Goal: Complete application form: Complete application form

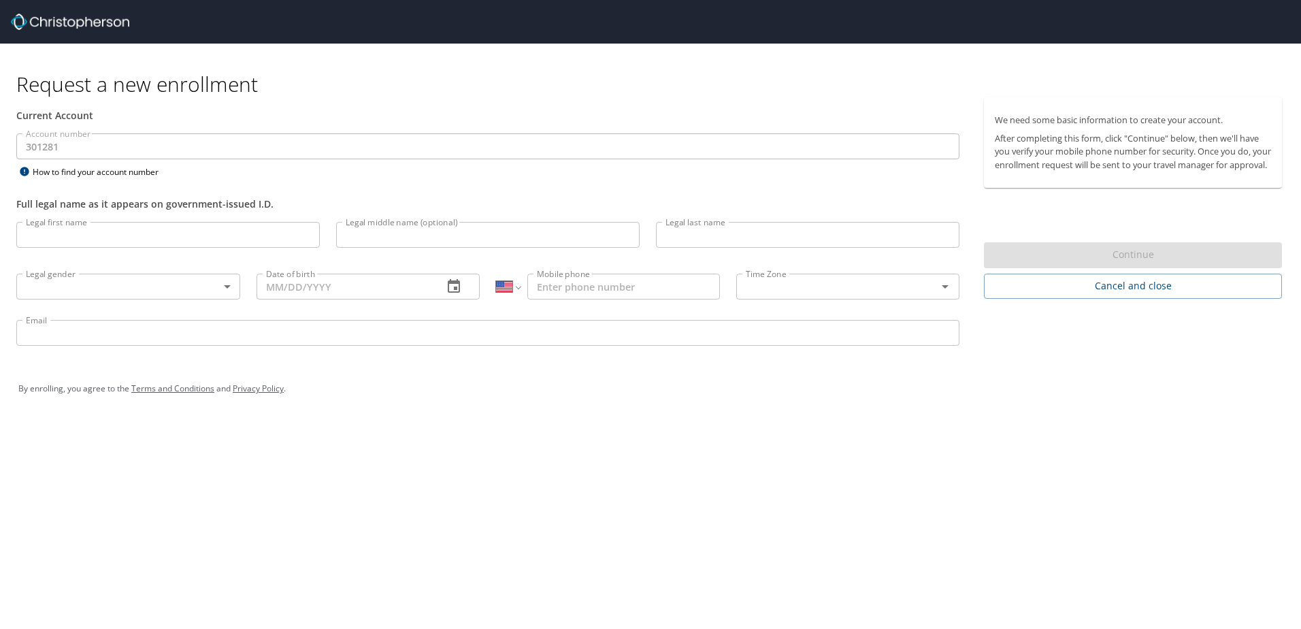
select select "US"
click at [50, 241] on input "Legal first name" at bounding box center [168, 235] width 304 height 26
type input "[PERSON_NAME]"
click at [385, 238] on input "Legal middle name (optional)" at bounding box center [488, 235] width 304 height 26
type input "L"
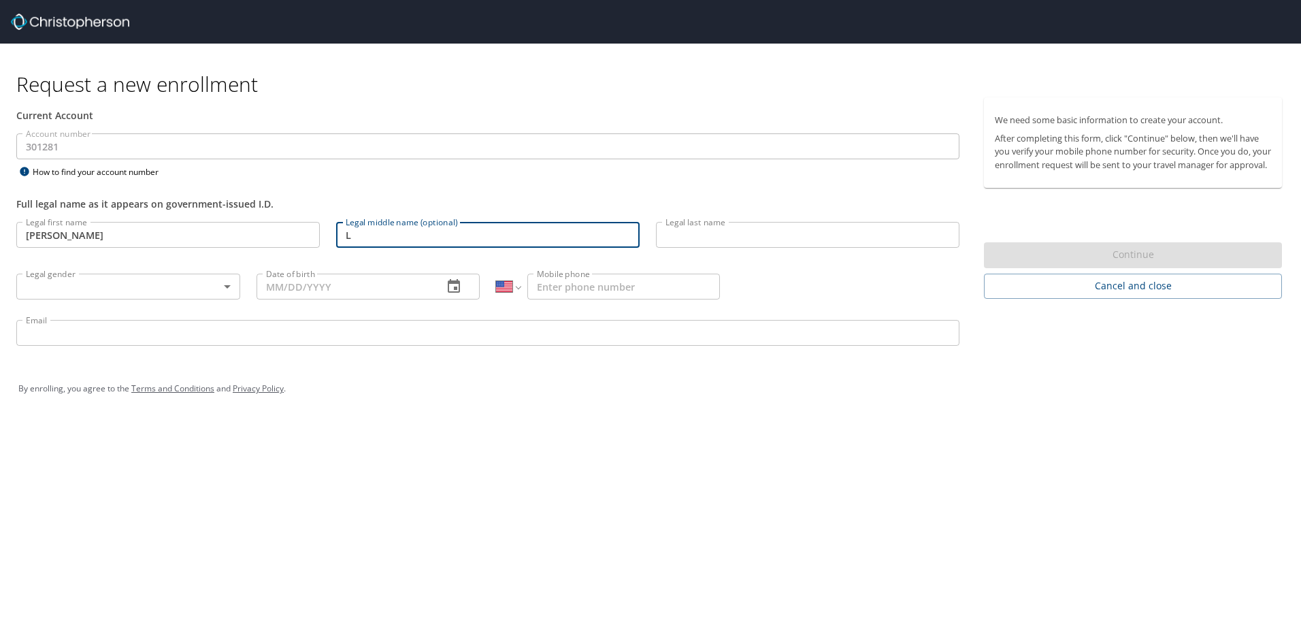
click at [706, 239] on input "Legal last name" at bounding box center [808, 235] width 304 height 26
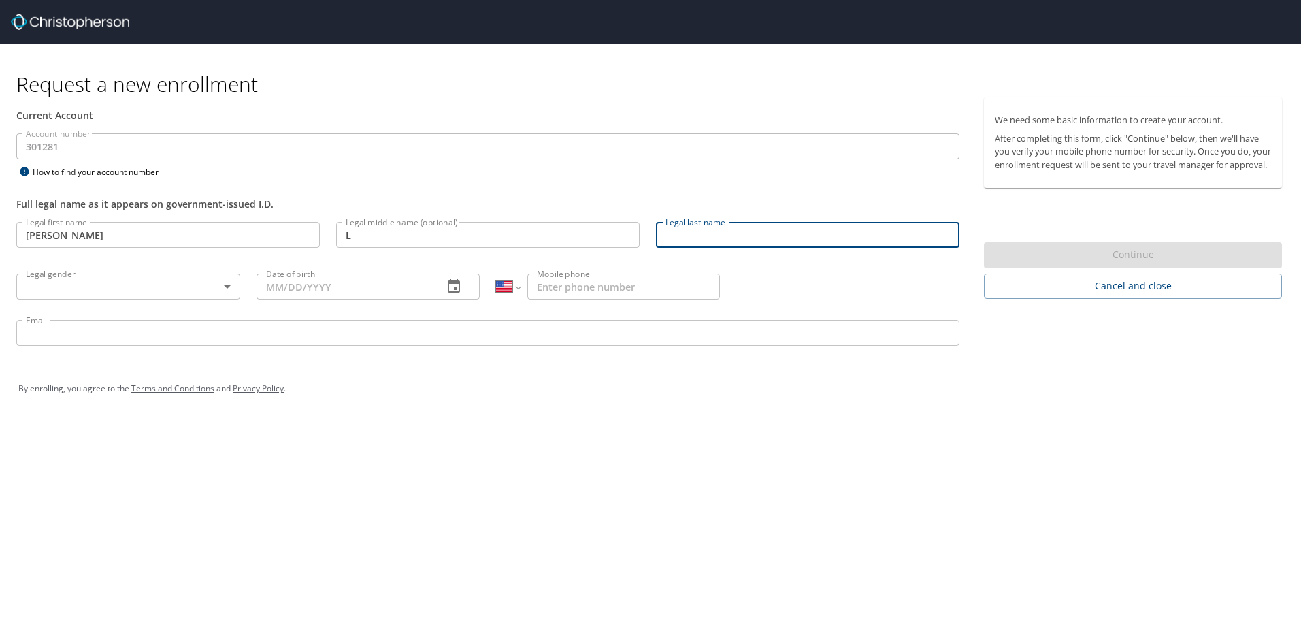
type input "k"
type input "[PERSON_NAME]"
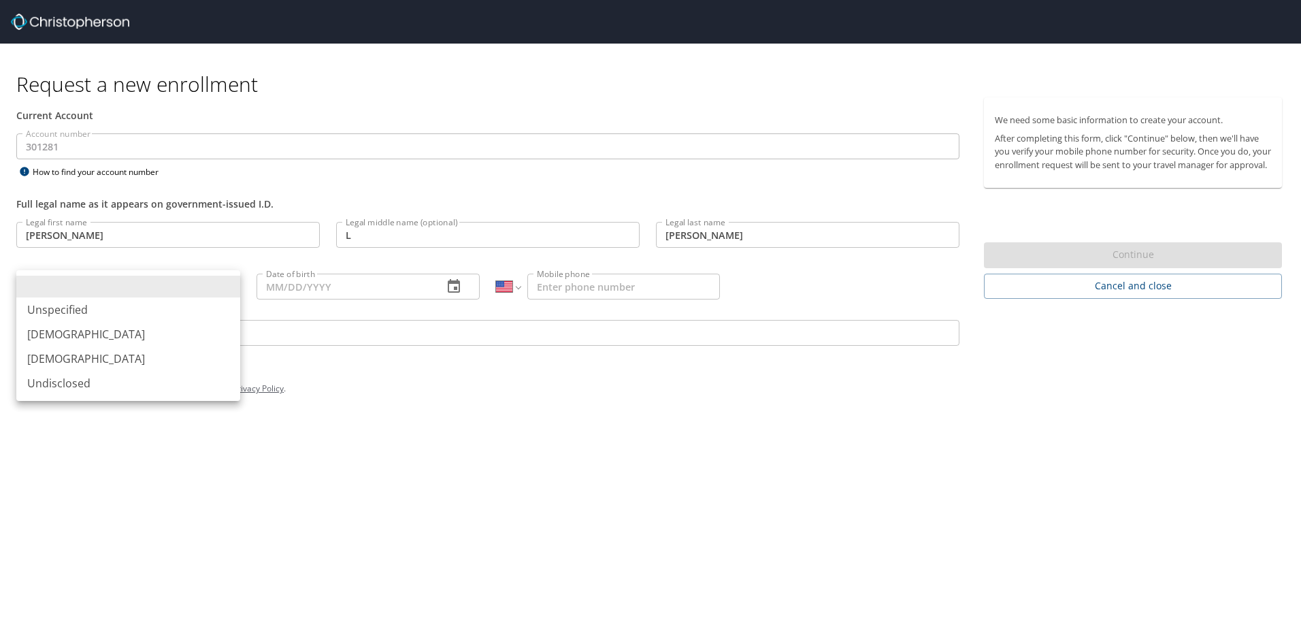
click at [198, 284] on body "Request a new enrollment Current Account Account number 301281 Account number H…" at bounding box center [650, 314] width 1301 height 629
click at [95, 327] on li "[DEMOGRAPHIC_DATA]" at bounding box center [128, 334] width 224 height 25
type input "[DEMOGRAPHIC_DATA]"
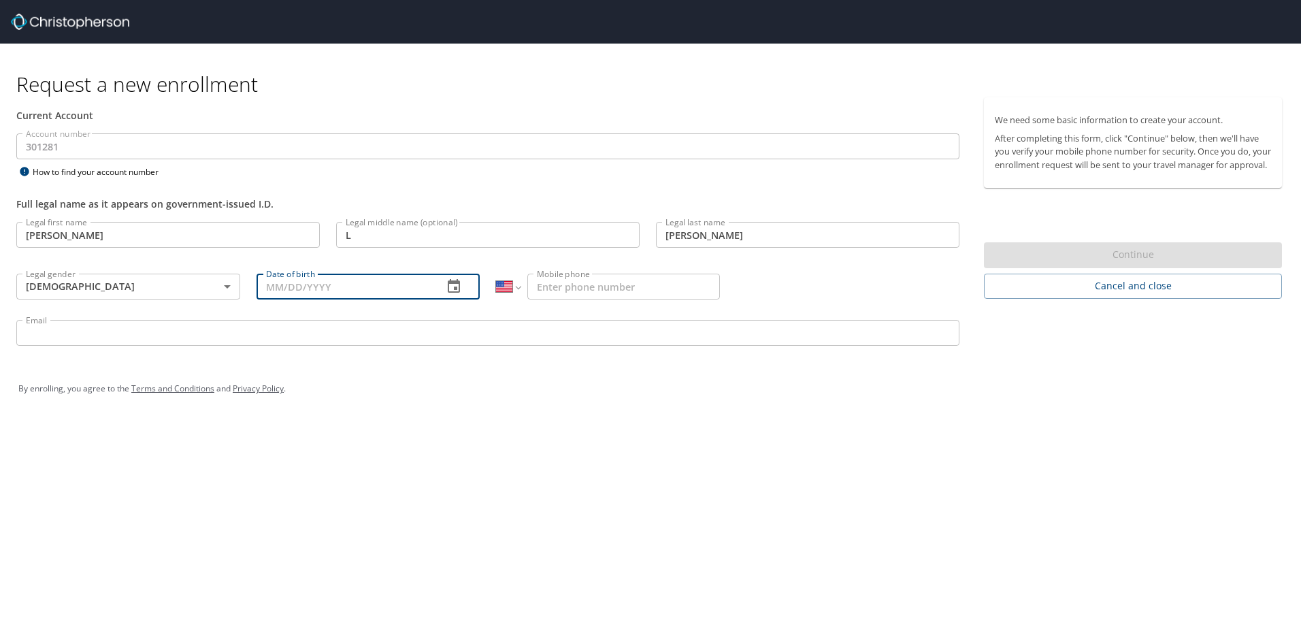
click at [289, 292] on input "Date of birth" at bounding box center [345, 287] width 176 height 26
type input "[DATE]"
click at [617, 286] on input "Mobile phone" at bounding box center [623, 287] width 193 height 26
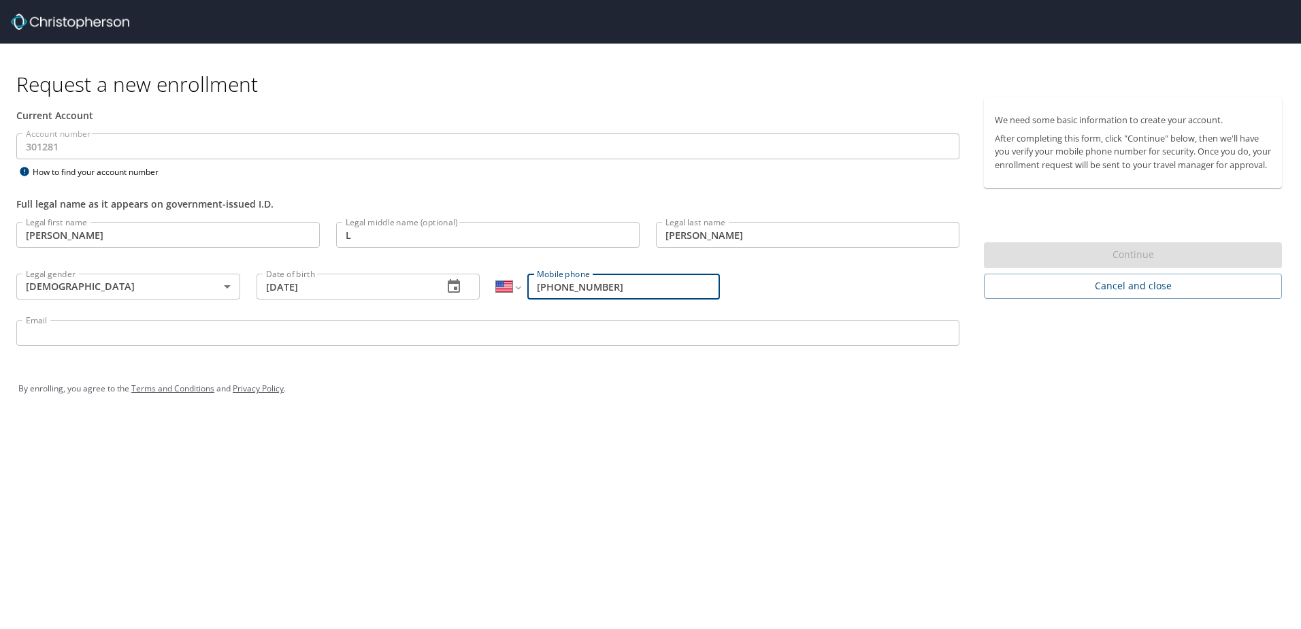
type input "[PHONE_NUMBER]"
click at [449, 329] on input "Email" at bounding box center [487, 333] width 943 height 26
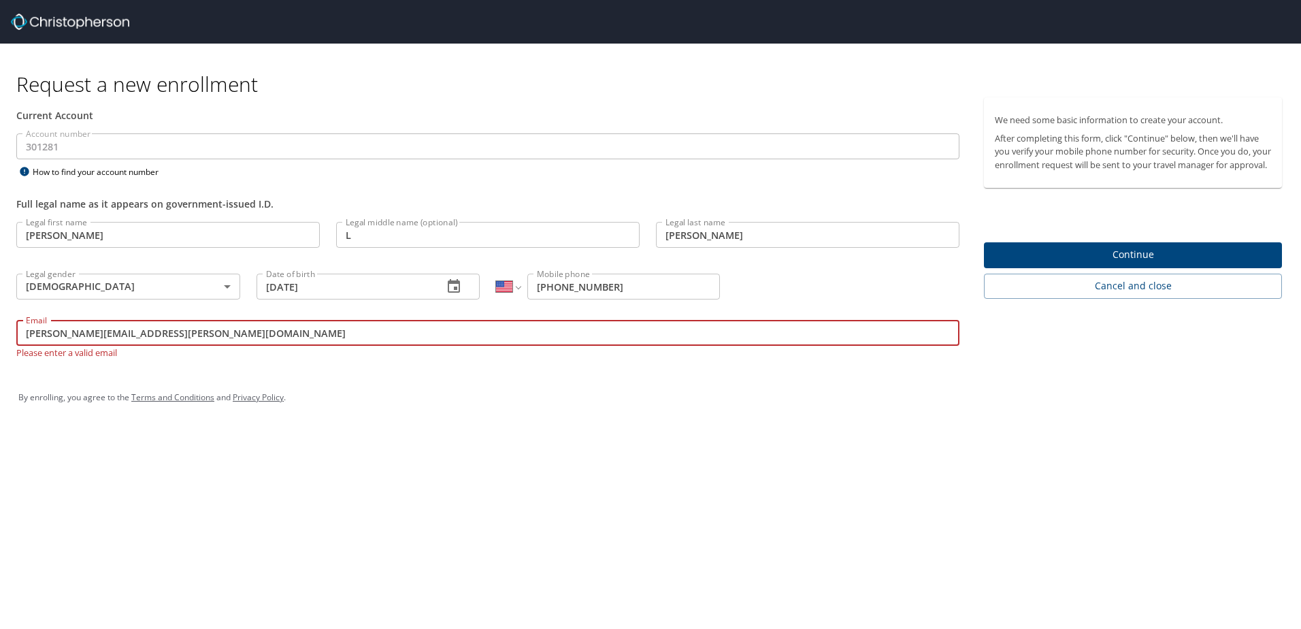
type input "[PERSON_NAME][EMAIL_ADDRESS][PERSON_NAME][DOMAIN_NAME]"
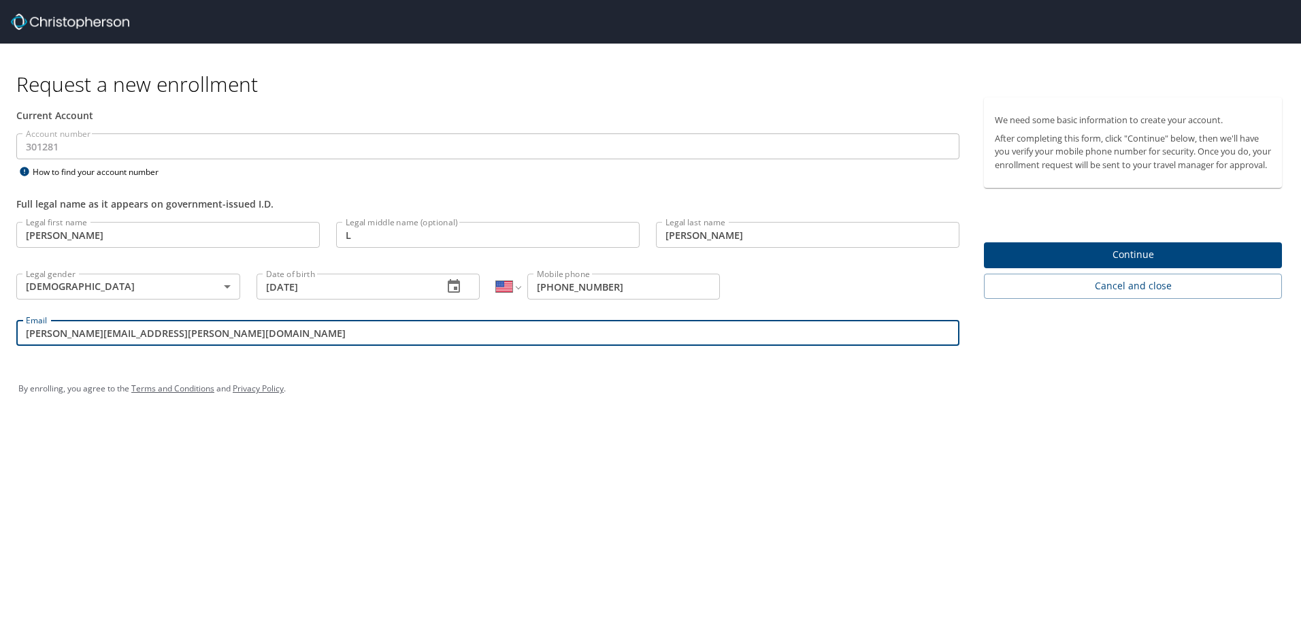
click at [1126, 263] on span "Continue" at bounding box center [1133, 254] width 276 height 17
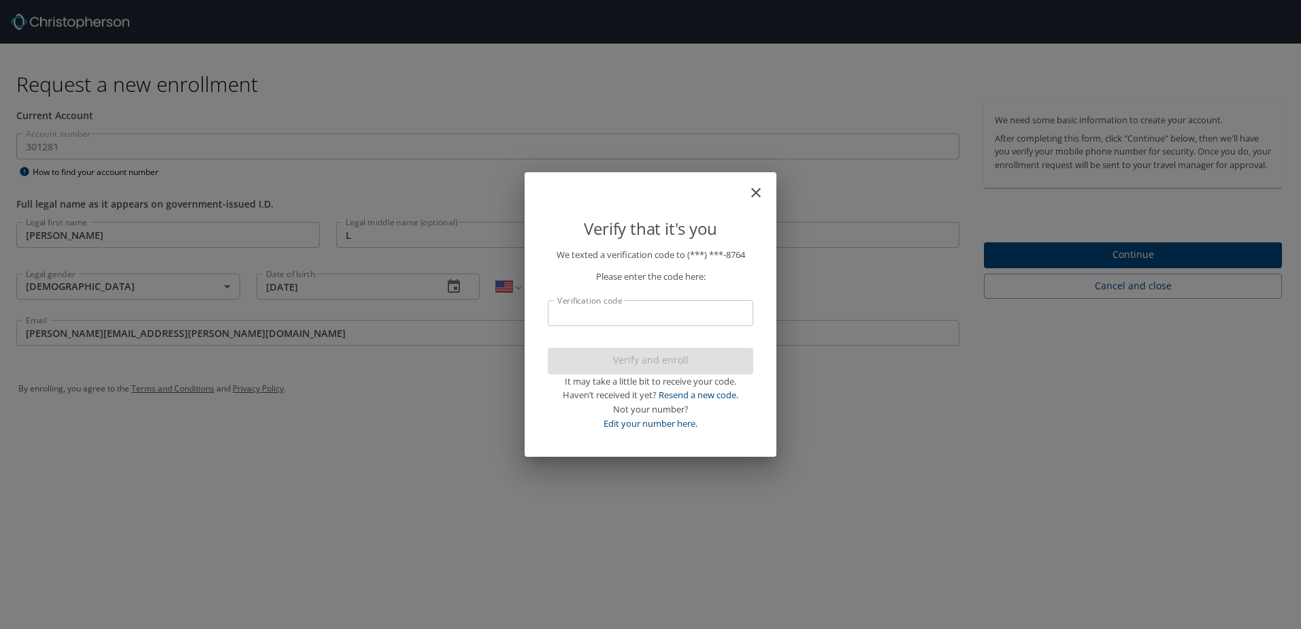
click at [566, 316] on input "Verification code" at bounding box center [651, 313] width 206 height 26
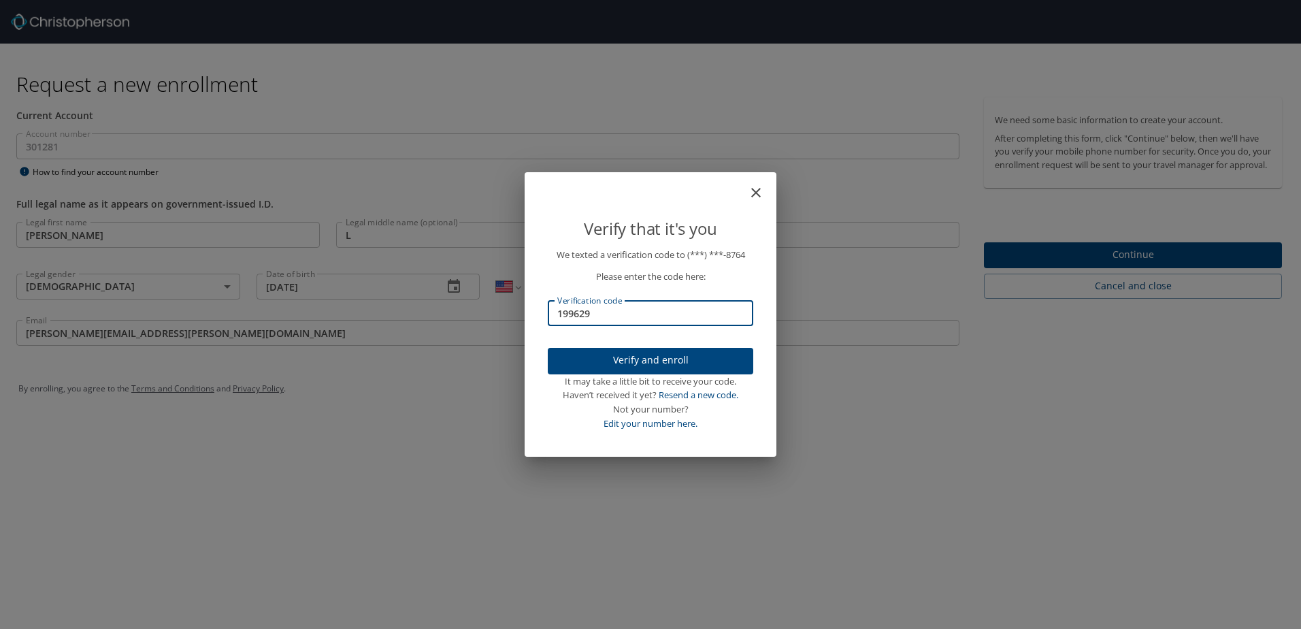
type input "199629"
click at [636, 366] on span "Verify and enroll" at bounding box center [651, 360] width 184 height 17
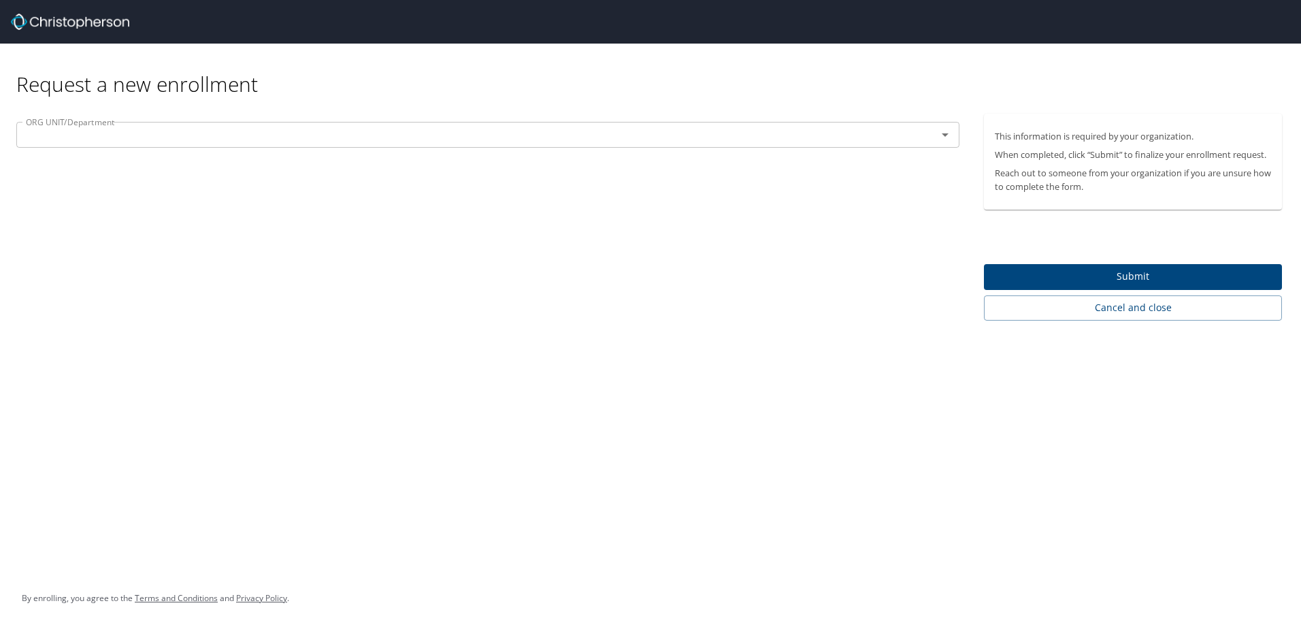
click at [944, 129] on icon "Open" at bounding box center [945, 135] width 16 height 16
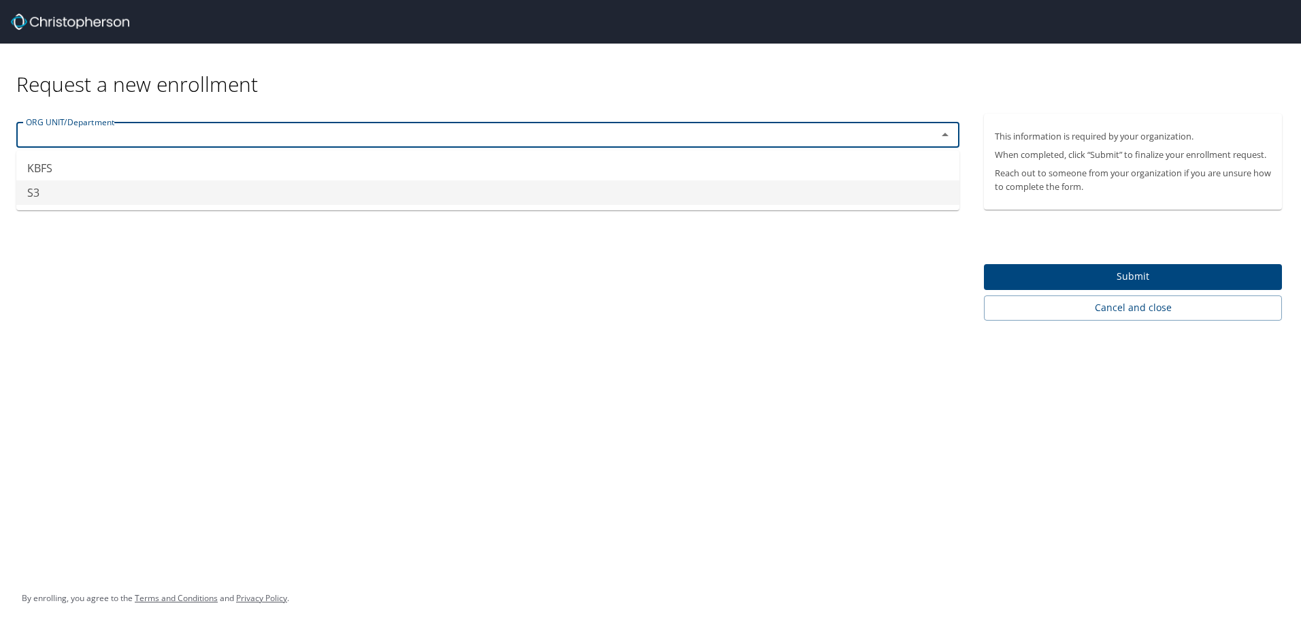
click at [922, 199] on li "S3" at bounding box center [487, 192] width 943 height 25
type input "S3"
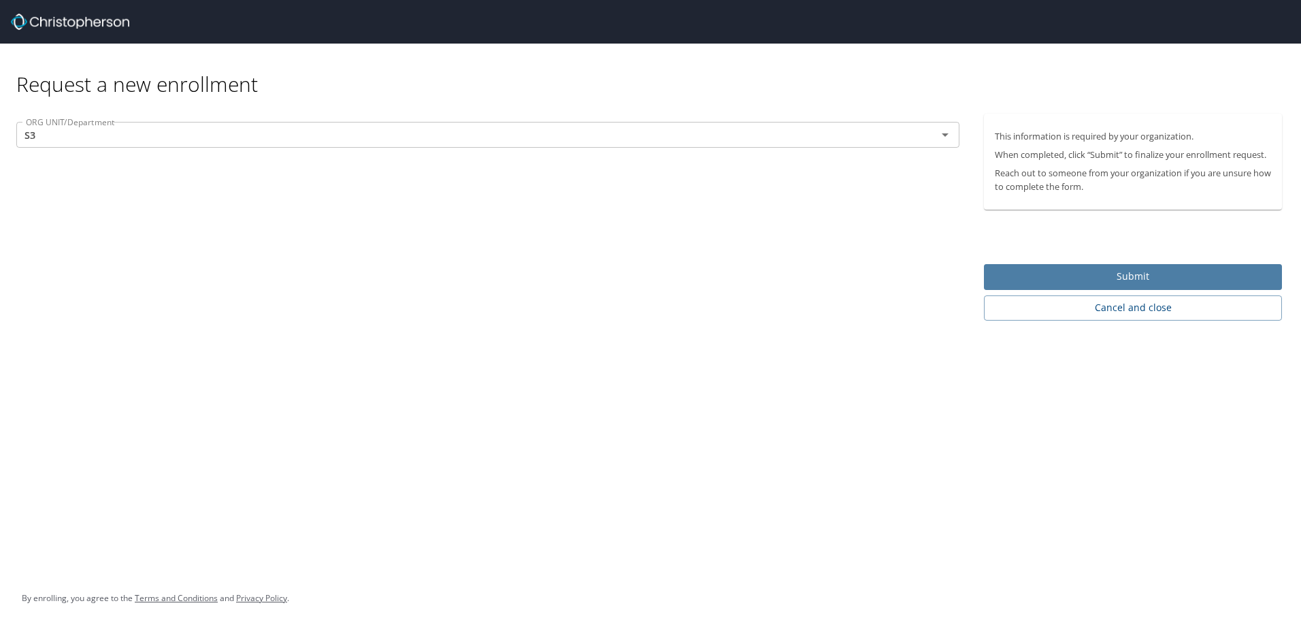
click at [1120, 273] on span "Submit" at bounding box center [1133, 276] width 276 height 17
